Goal: Information Seeking & Learning: Learn about a topic

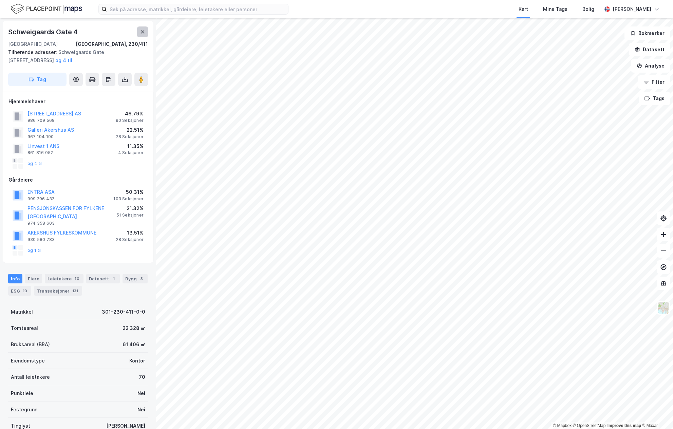
click at [142, 30] on icon at bounding box center [142, 31] width 5 height 5
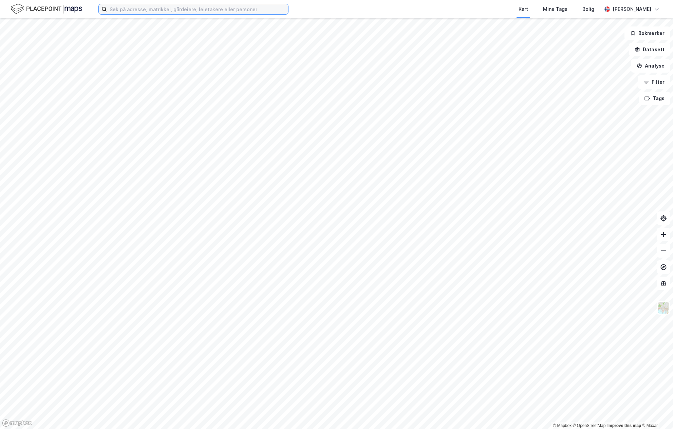
click at [139, 13] on input at bounding box center [197, 9] width 181 height 10
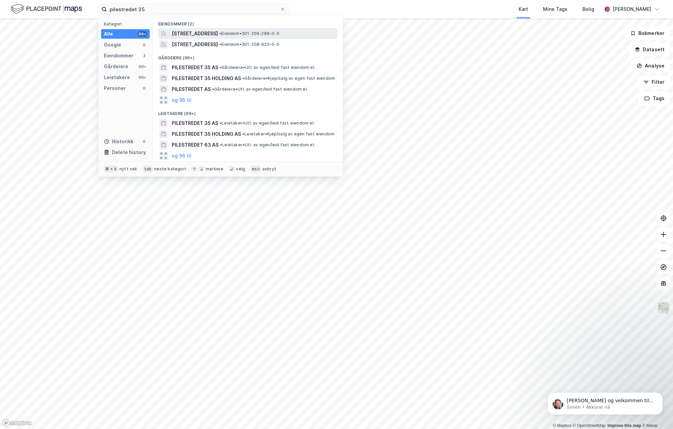
click at [210, 32] on span "[STREET_ADDRESS]" at bounding box center [195, 34] width 46 height 8
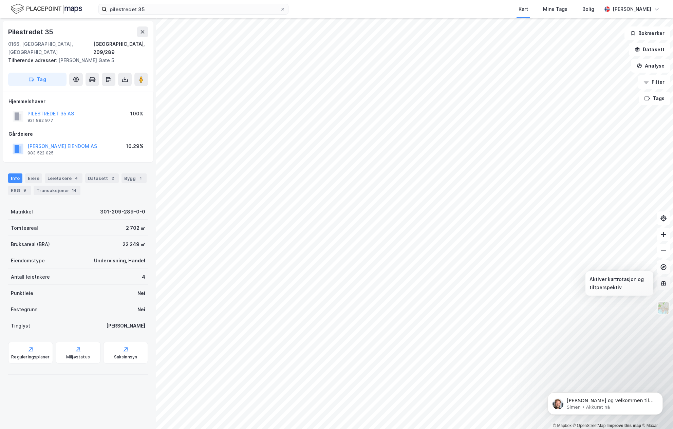
click at [665, 283] on icon at bounding box center [663, 283] width 5 height 4
click at [665, 282] on icon at bounding box center [663, 283] width 5 height 4
click at [609, 406] on p "Simen • Akkurat nå" at bounding box center [611, 407] width 88 height 6
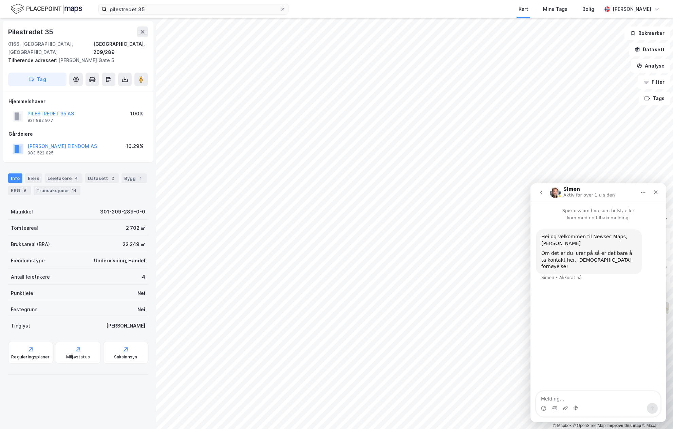
click at [545, 195] on button "go back" at bounding box center [541, 192] width 13 height 13
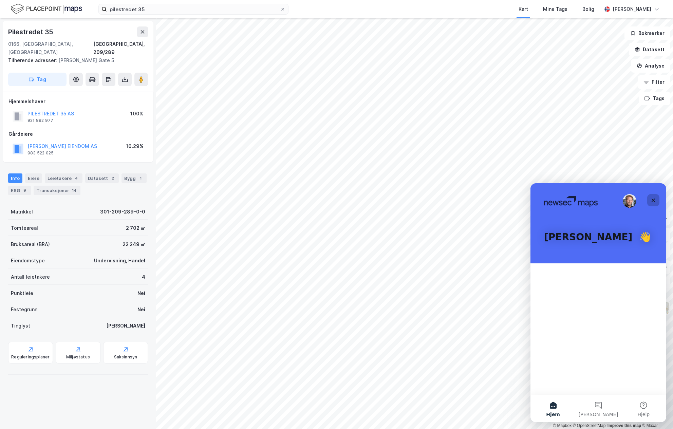
click at [651, 201] on icon "Lukk" at bounding box center [653, 200] width 5 height 5
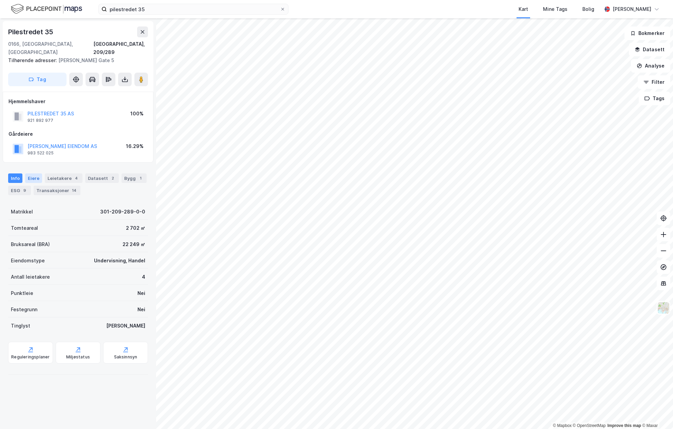
click at [38, 173] on div "Eiere" at bounding box center [33, 178] width 17 height 10
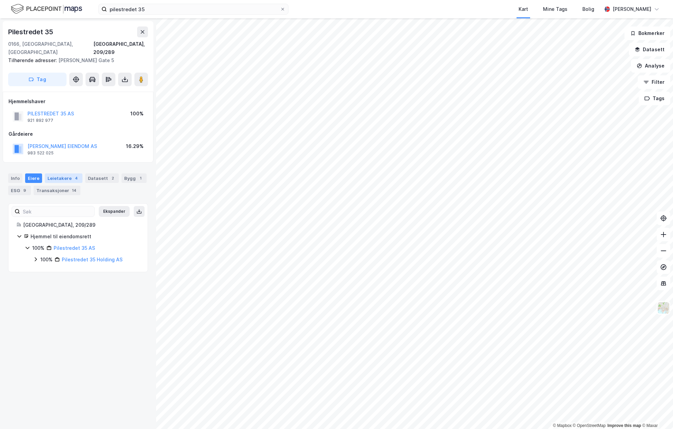
click at [59, 173] on div "Leietakere 4" at bounding box center [64, 178] width 38 height 10
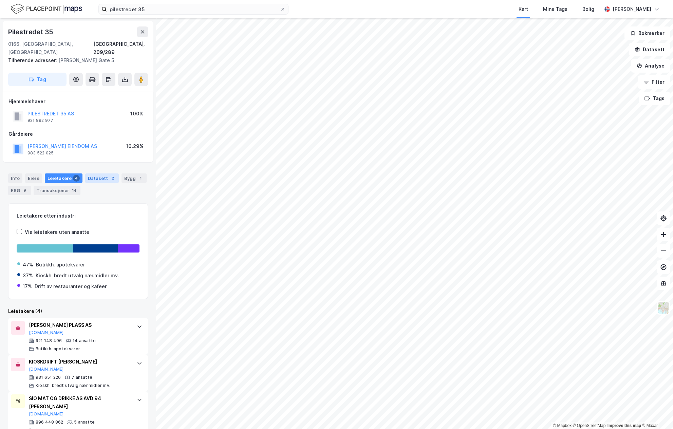
click at [92, 173] on div "Datasett 2" at bounding box center [102, 178] width 34 height 10
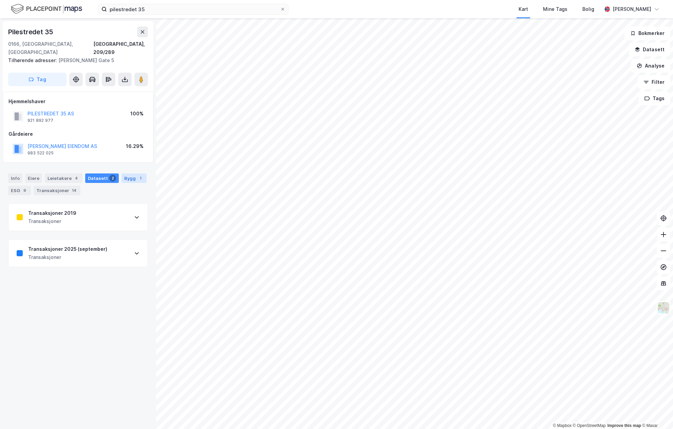
click at [126, 173] on div "Bygg 1" at bounding box center [134, 178] width 25 height 10
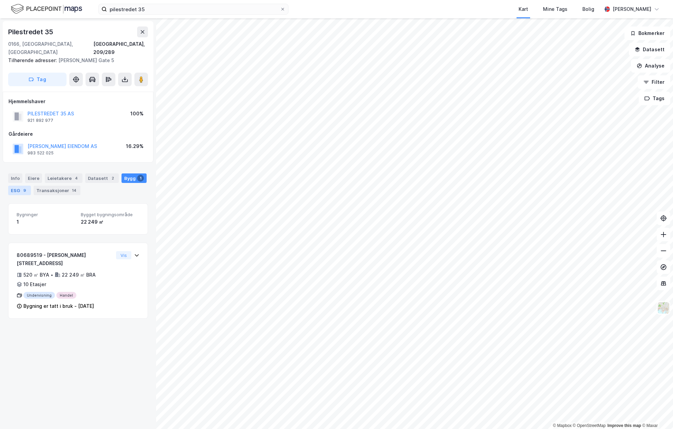
click at [21, 187] on div "9" at bounding box center [24, 190] width 7 height 7
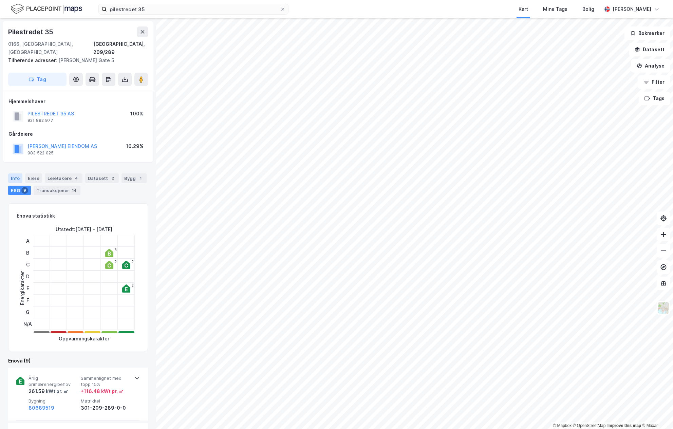
click at [12, 173] on div "Info" at bounding box center [15, 178] width 14 height 10
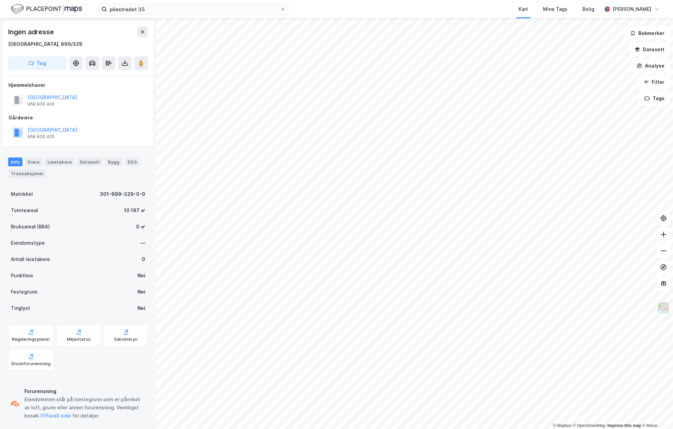
scroll to position [0, 0]
click at [142, 31] on icon at bounding box center [143, 31] width 4 height 3
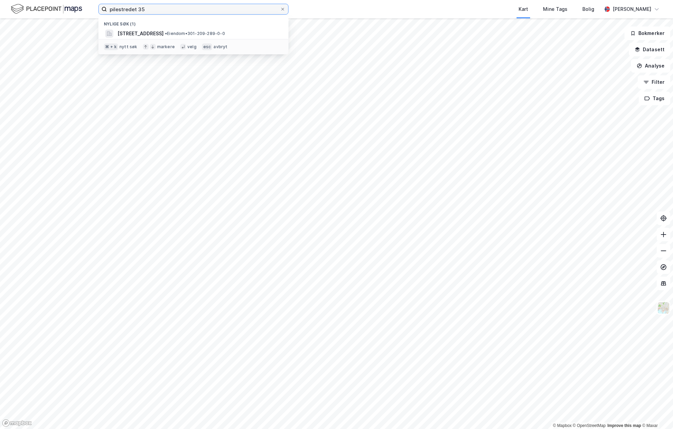
drag, startPoint x: 160, startPoint y: 12, endPoint x: 67, endPoint y: 0, distance: 93.8
click at [67, 0] on div "pilestredet 35 Nylige søk (1) [STREET_ADDRESS] • Eiendom • 301-209-289-0-0 ⌘ + …" at bounding box center [336, 9] width 673 height 18
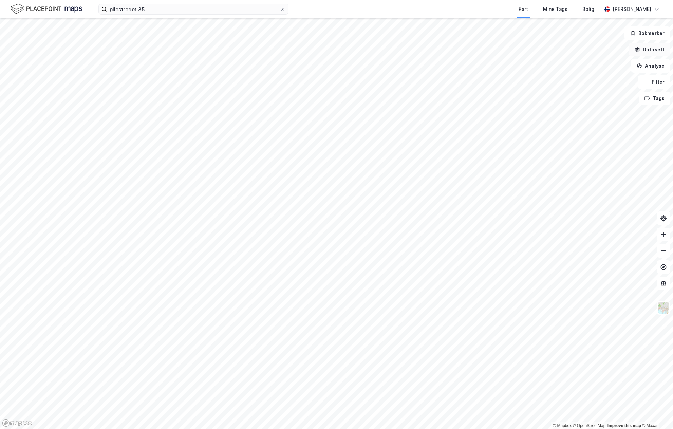
click at [651, 52] on button "Datasett" at bounding box center [649, 50] width 41 height 14
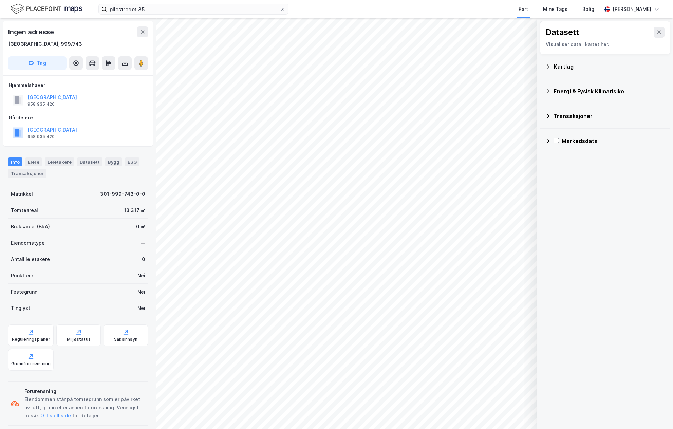
scroll to position [0, 0]
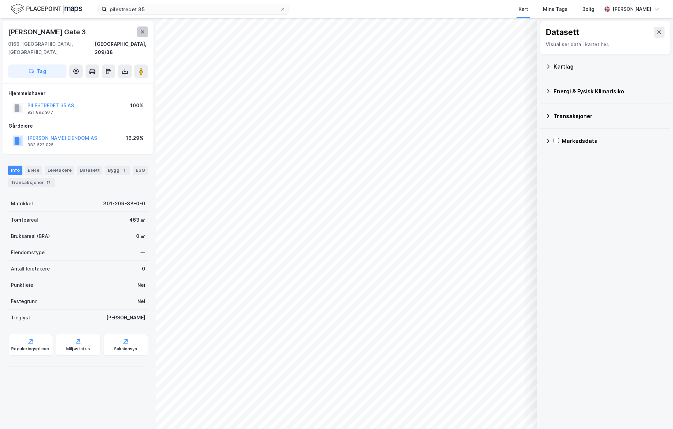
click at [145, 31] on icon at bounding box center [142, 31] width 5 height 5
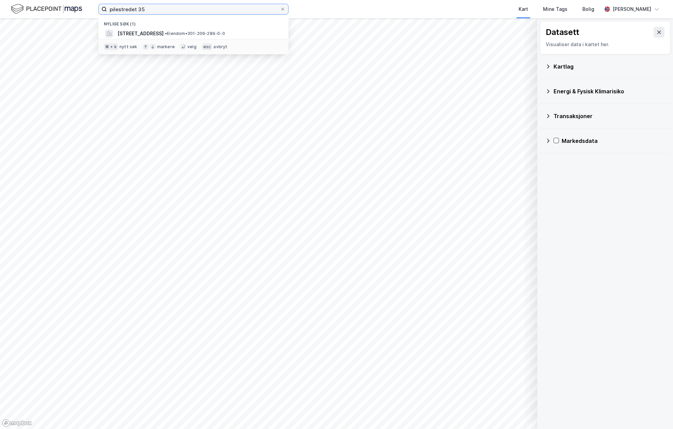
drag, startPoint x: 161, startPoint y: 8, endPoint x: 54, endPoint y: 6, distance: 107.0
click at [54, 6] on div "pilestredet 35 Nylige søk (1) [STREET_ADDRESS] • Eiendom • 301-209-289-0-0 ⌘ + …" at bounding box center [336, 9] width 673 height 18
type input "jernbanetorget 2"
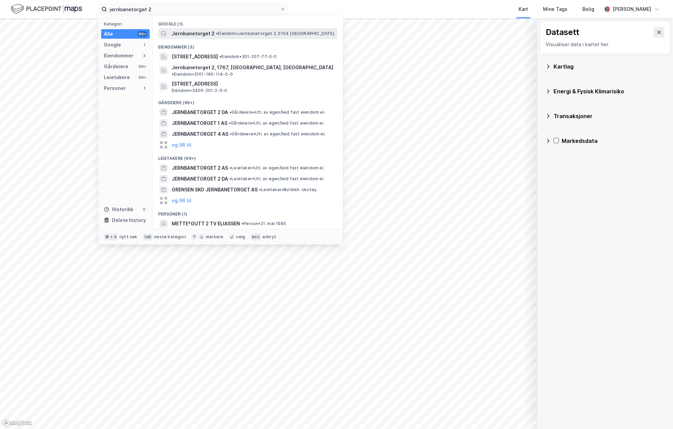
click at [261, 36] on div "Jernbanetorget 2 • Eiendom • [STREET_ADDRESS]" at bounding box center [254, 34] width 164 height 8
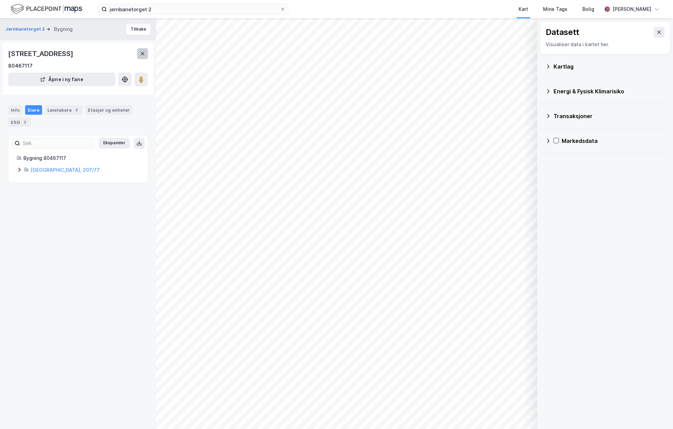
click at [146, 55] on button at bounding box center [142, 53] width 11 height 11
